Goal: Find specific page/section: Find specific page/section

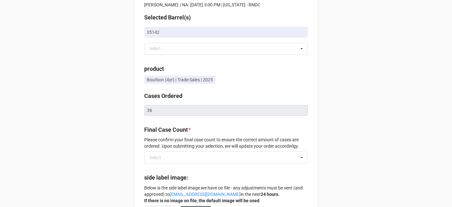
scroll to position [32, 0]
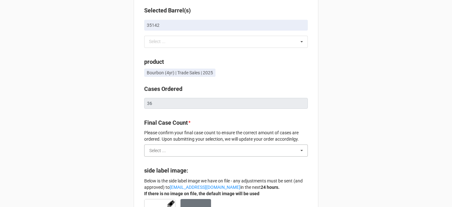
click at [198, 153] on input "text" at bounding box center [226, 150] width 163 height 11
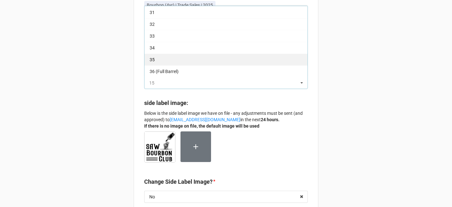
scroll to position [103, 0]
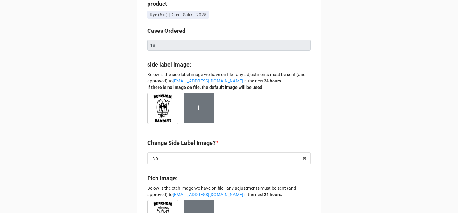
scroll to position [74, 0]
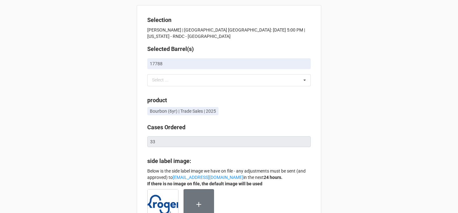
click at [228, 75] on div "Select ... No results found." at bounding box center [229, 80] width 164 height 12
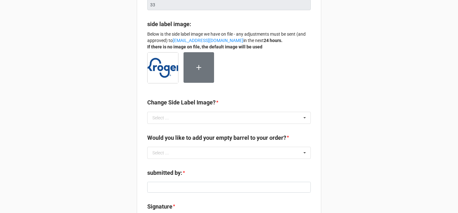
scroll to position [136, 0]
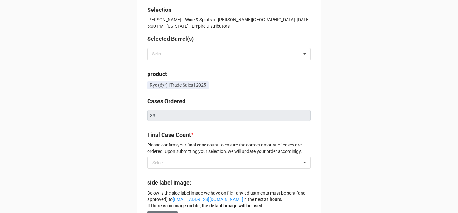
scroll to position [20, 0]
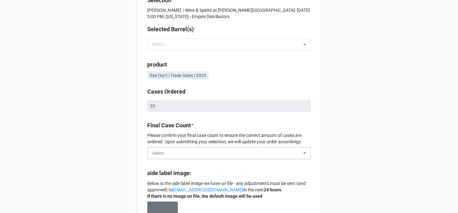
click at [248, 156] on input "text" at bounding box center [229, 152] width 163 height 11
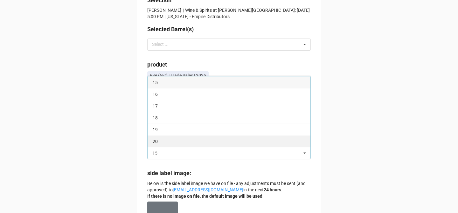
scroll to position [152, 0]
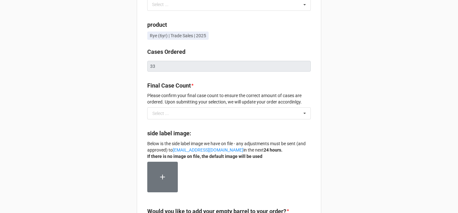
scroll to position [72, 0]
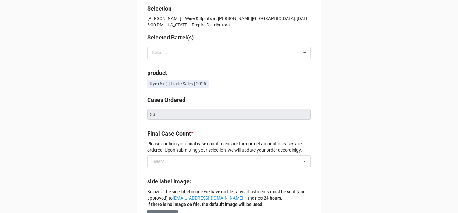
scroll to position [15, 0]
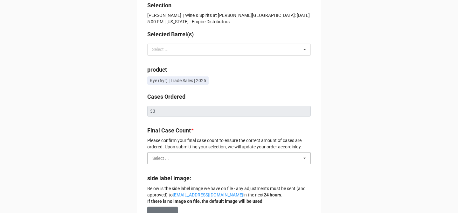
click at [211, 159] on input "text" at bounding box center [229, 157] width 163 height 11
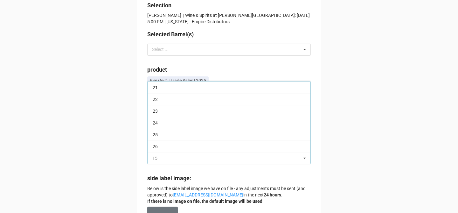
scroll to position [152, 0]
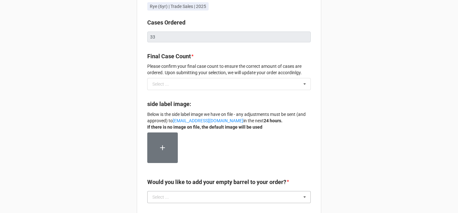
scroll to position [74, 0]
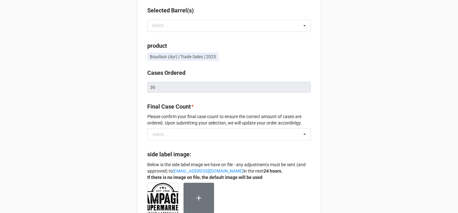
scroll to position [40, 0]
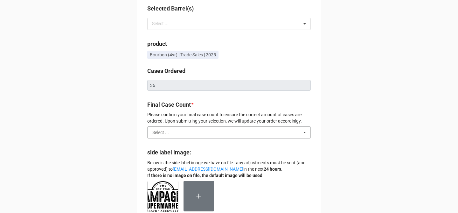
click at [250, 128] on input "text" at bounding box center [229, 132] width 163 height 11
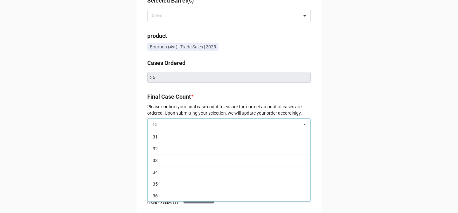
scroll to position [37, 0]
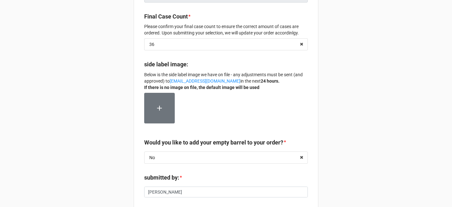
scroll to position [158, 0]
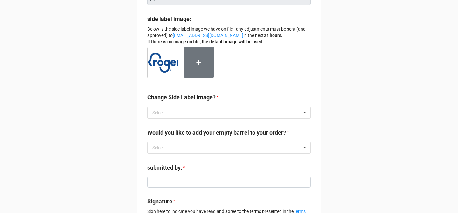
scroll to position [174, 0]
